Goal: Information Seeking & Learning: Understand process/instructions

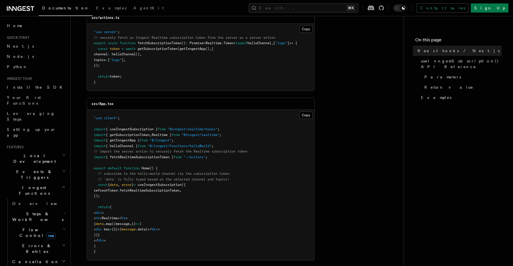
scroll to position [123, 0]
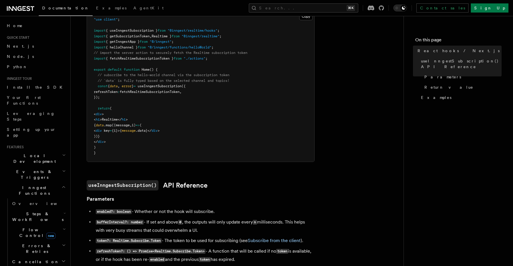
click at [348, 116] on article "Features Realtime React hooks / Next.js TypeScript SDK v3.32.0+ Realtime provid…" at bounding box center [237, 223] width 315 height 796
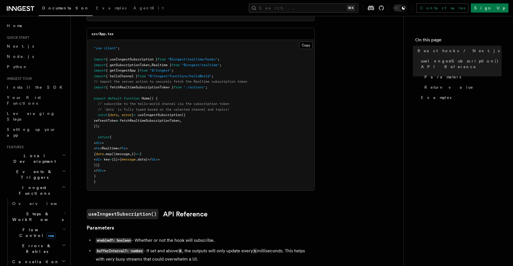
scroll to position [168, 0]
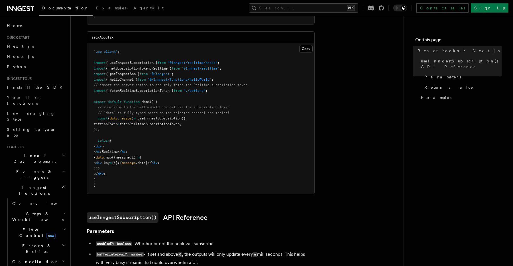
click at [347, 99] on article "Features Realtime React hooks / Next.js TypeScript SDK v3.32.0+ Realtime provid…" at bounding box center [237, 255] width 315 height 796
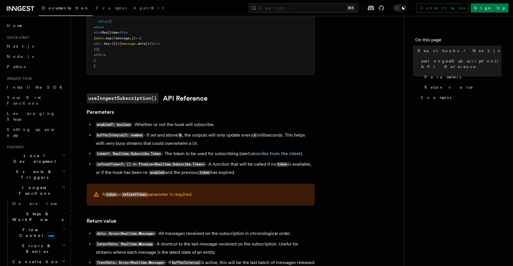
scroll to position [303, 0]
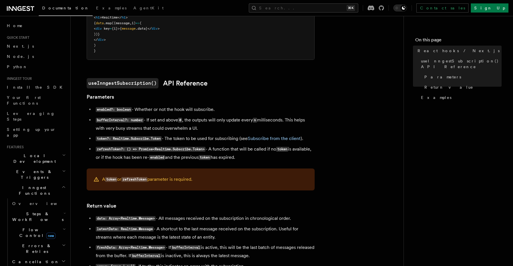
click at [347, 99] on article "Features Realtime React hooks / Next.js TypeScript SDK v3.32.0+ Realtime provid…" at bounding box center [237, 120] width 315 height 796
click at [347, 105] on article "Features Realtime React hooks / Next.js TypeScript SDK v3.32.0+ Realtime provid…" at bounding box center [237, 120] width 315 height 796
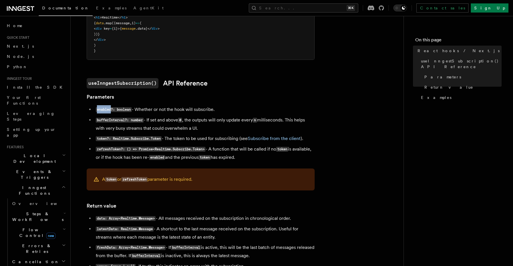
click at [347, 105] on article "Features Realtime React hooks / Next.js TypeScript SDK v3.32.0+ Realtime provid…" at bounding box center [237, 120] width 315 height 796
click at [347, 117] on article "Features Realtime React hooks / Next.js TypeScript SDK v3.32.0+ Realtime provid…" at bounding box center [237, 120] width 315 height 796
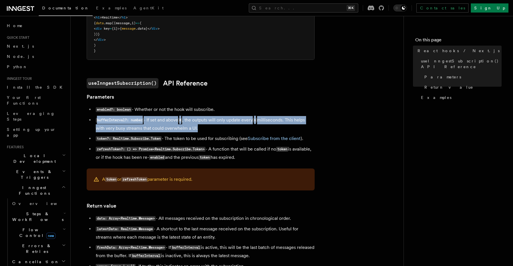
click at [347, 117] on article "Features Realtime React hooks / Next.js TypeScript SDK v3.32.0+ Realtime provid…" at bounding box center [237, 120] width 315 height 796
click at [341, 131] on article "Features Realtime React hooks / Next.js TypeScript SDK v3.32.0+ Realtime provid…" at bounding box center [237, 120] width 315 height 796
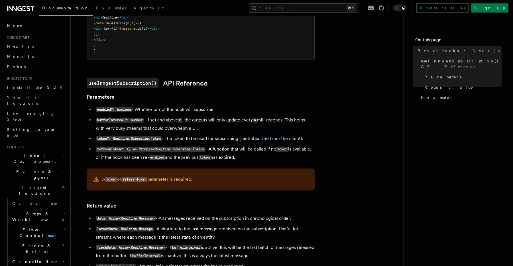
click at [341, 131] on article "Features Realtime React hooks / Next.js TypeScript SDK v3.32.0+ Realtime provid…" at bounding box center [237, 120] width 315 height 796
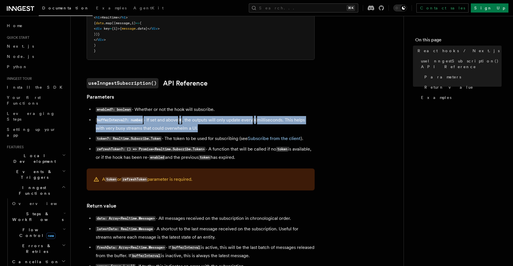
click at [341, 131] on article "Features Realtime React hooks / Next.js TypeScript SDK v3.32.0+ Realtime provid…" at bounding box center [237, 120] width 315 height 796
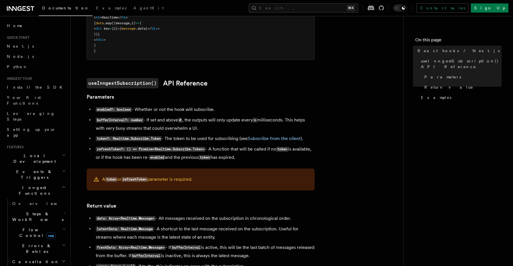
click at [338, 139] on article "Features Realtime React hooks / Next.js TypeScript SDK v3.32.0+ Realtime provid…" at bounding box center [237, 120] width 315 height 796
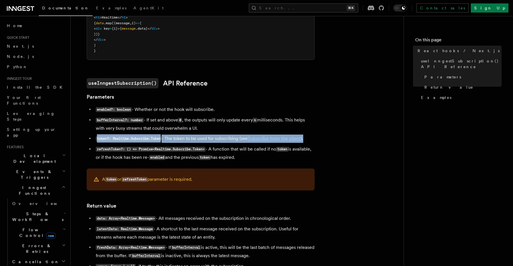
click at [338, 139] on article "Features Realtime React hooks / Next.js TypeScript SDK v3.32.0+ Realtime provid…" at bounding box center [237, 120] width 315 height 796
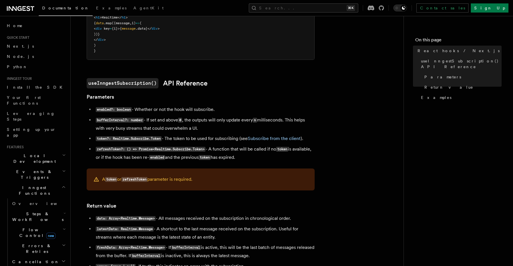
click at [334, 149] on article "Features Realtime React hooks / Next.js TypeScript SDK v3.32.0+ Realtime provid…" at bounding box center [237, 120] width 315 height 796
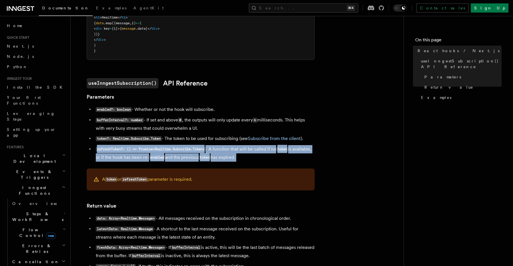
click at [334, 149] on article "Features Realtime React hooks / Next.js TypeScript SDK v3.32.0+ Realtime provid…" at bounding box center [237, 120] width 315 height 796
click at [339, 146] on article "Features Realtime React hooks / Next.js TypeScript SDK v3.32.0+ Realtime provid…" at bounding box center [237, 120] width 315 height 796
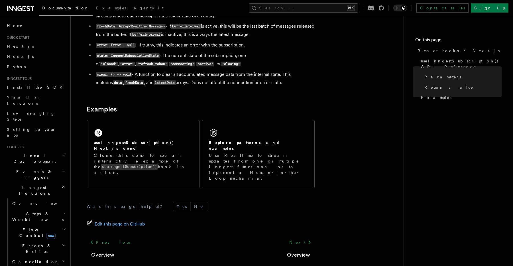
scroll to position [540, 0]
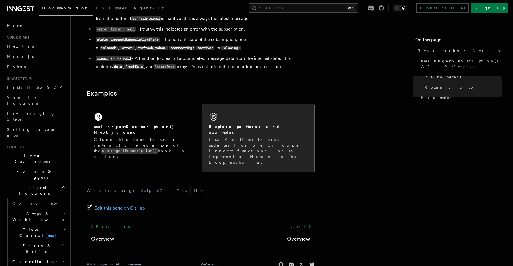
click at [278, 120] on div "Explore patterns and examples Use Realtime to stream updates from one or multip…" at bounding box center [258, 138] width 112 height 68
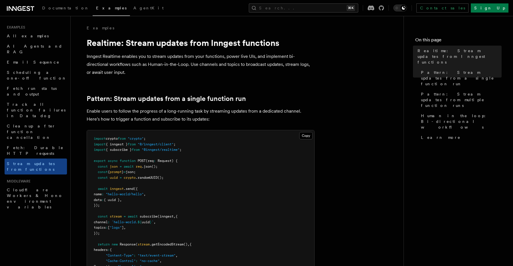
click at [183, 72] on p "Inngest Realtime enables you to stream updates from your functions, power live …" at bounding box center [201, 64] width 228 height 24
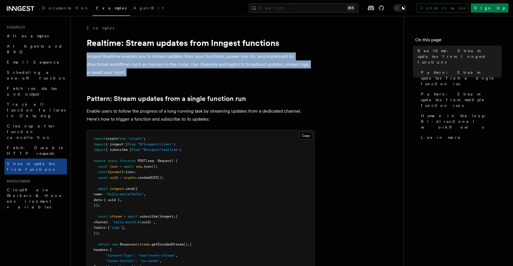
click at [183, 72] on p "Inngest Realtime enables you to stream updates from your functions, power live …" at bounding box center [201, 64] width 228 height 24
click at [184, 73] on p "Inngest Realtime enables you to stream updates from your functions, power live …" at bounding box center [201, 64] width 228 height 24
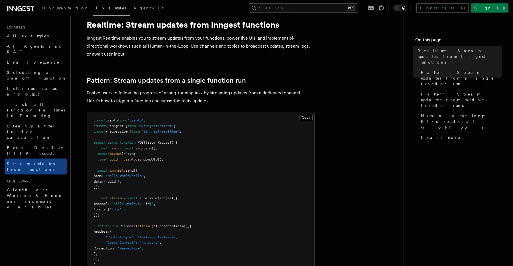
scroll to position [59, 0]
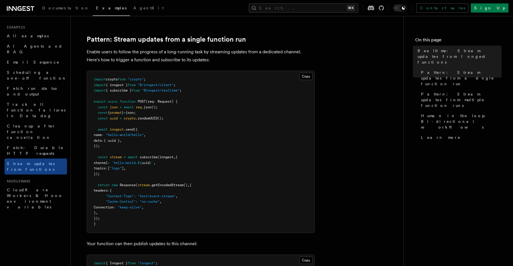
click at [203, 59] on p "Enable users to follow the progress of a long-running task by streaming updates…" at bounding box center [201, 56] width 228 height 16
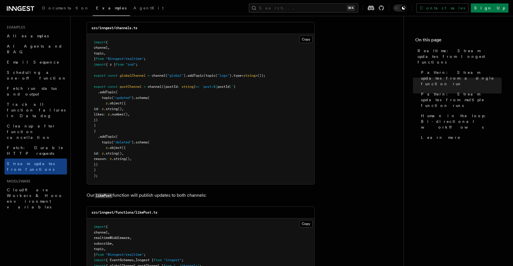
scroll to position [546, 0]
click at [27, 86] on span "Fetch run status and output" at bounding box center [32, 91] width 50 height 10
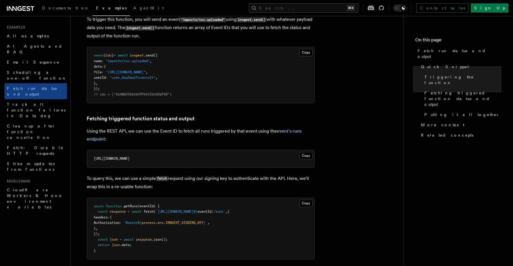
scroll to position [284, 0]
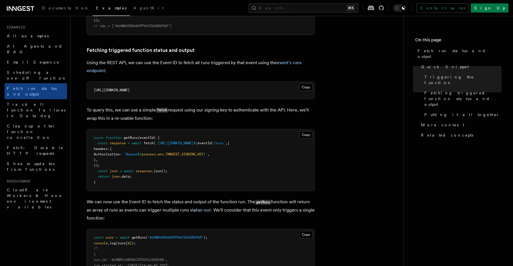
scroll to position [341, 0]
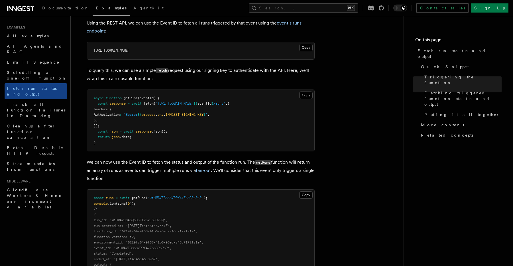
click at [357, 159] on article "Examples Fetch run status and output Inngest provides a way to fetch the status…" at bounding box center [237, 256] width 315 height 1144
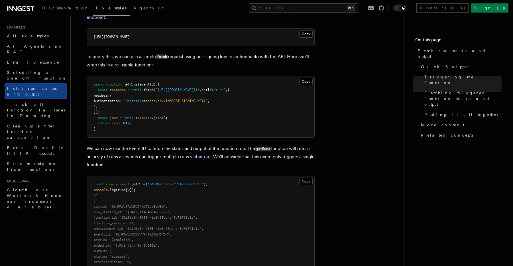
scroll to position [383, 0]
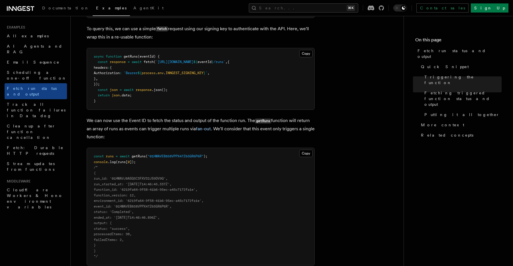
click at [348, 129] on article "Examples Fetch run status and output Inngest provides a way to fetch the status…" at bounding box center [237, 214] width 315 height 1144
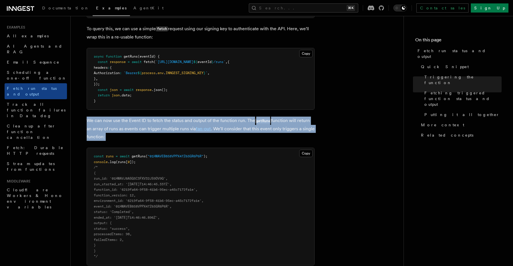
click at [348, 129] on article "Examples Fetch run status and output Inngest provides a way to fetch the status…" at bounding box center [237, 214] width 315 height 1144
click at [348, 123] on article "Examples Fetch run status and output Inngest provides a way to fetch the status…" at bounding box center [237, 214] width 315 height 1144
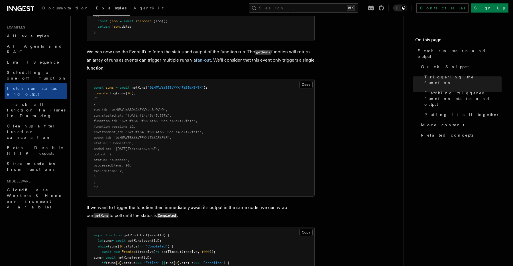
scroll to position [501, 0]
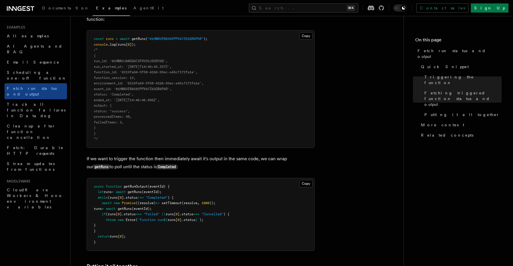
click at [198, 163] on p "If we want to trigger the function then immediately await it's output in the sa…" at bounding box center [201, 163] width 228 height 16
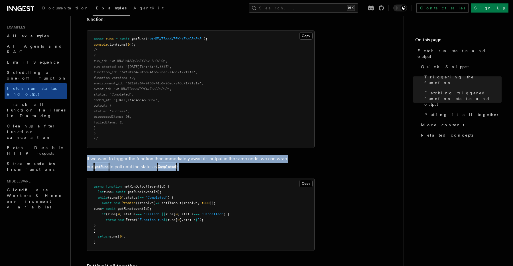
click at [198, 163] on p "If we want to trigger the function then immediately await it's output in the sa…" at bounding box center [201, 163] width 228 height 16
click at [197, 167] on p "If we want to trigger the function then immediately await it's output in the sa…" at bounding box center [201, 163] width 228 height 16
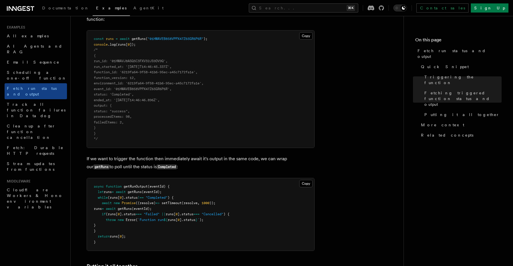
click at [359, 136] on article "Examples Fetch run status and output Inngest provides a way to fetch the status…" at bounding box center [237, 96] width 315 height 1144
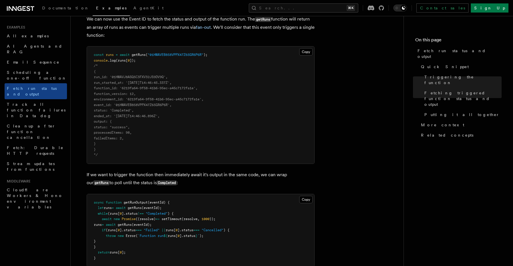
scroll to position [444, 0]
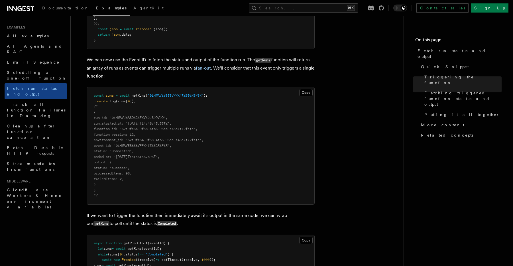
click at [359, 136] on article "Examples Fetch run status and output Inngest provides a way to fetch the status…" at bounding box center [237, 153] width 315 height 1144
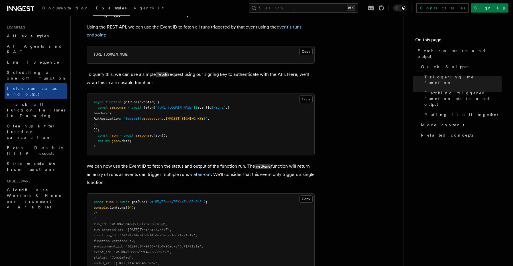
scroll to position [319, 0]
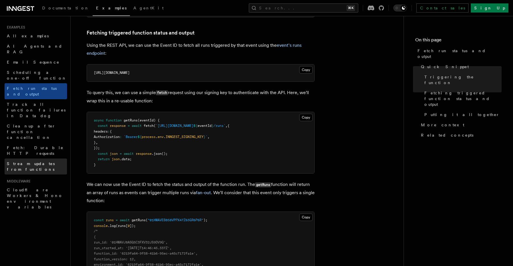
click at [34, 161] on span "Stream updates from functions" at bounding box center [31, 166] width 48 height 10
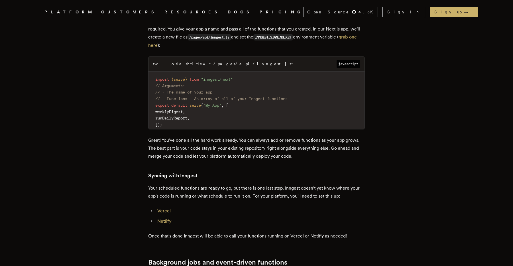
scroll to position [1020, 0]
